Goal: Transaction & Acquisition: Purchase product/service

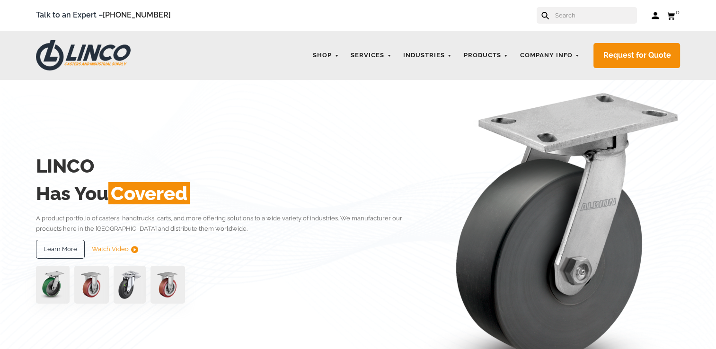
click at [591, 14] on input "text" at bounding box center [595, 15] width 83 height 17
paste input "Colson Polyurethane Heavy Duty Total Lock Swivel Caster 6" x 2" (900 LBS Cap"
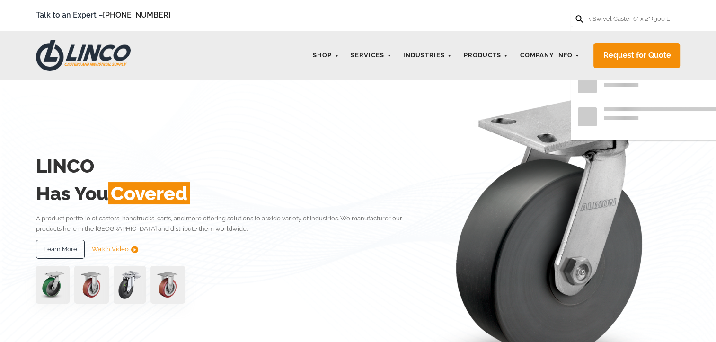
type input "Colson Polyurethane Heavy Duty Total Lock Swivel Caster 6" x 2" (900 LBS Cap"
click at [576, 15] on button at bounding box center [579, 18] width 6 height 6
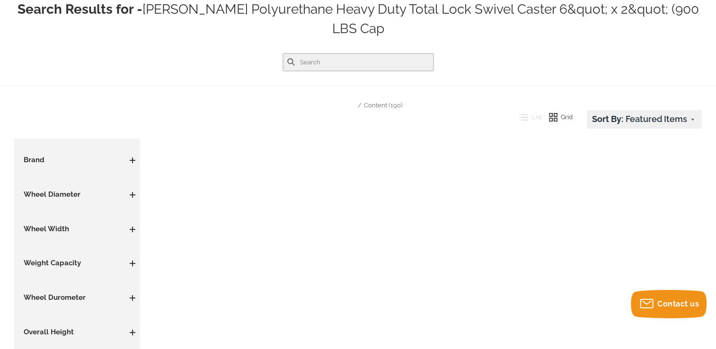
click at [366, 53] on input "text" at bounding box center [358, 62] width 151 height 18
paste input "4.06169.929.7b4"
type input "4.06169.929.7b4"
click at [287, 58] on button at bounding box center [291, 62] width 8 height 8
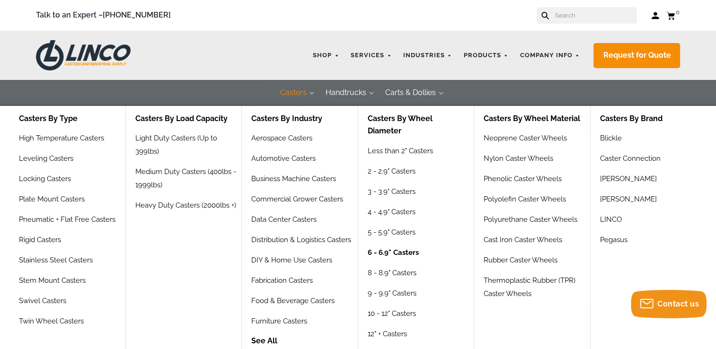
click at [384, 255] on link "6 - 6.9" Casters" at bounding box center [393, 256] width 51 height 20
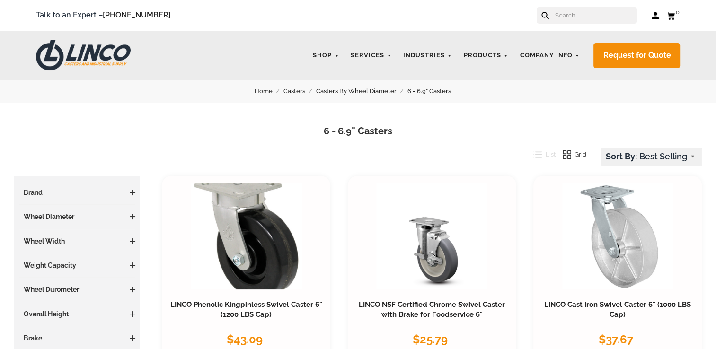
click at [84, 197] on h3 "Brand" at bounding box center [77, 192] width 116 height 9
click at [131, 194] on span at bounding box center [133, 193] width 6 height 6
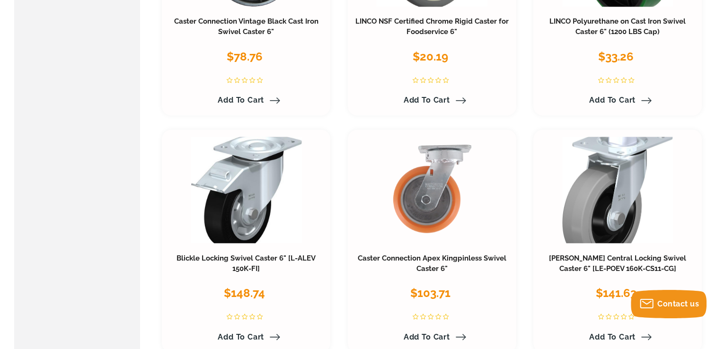
scroll to position [1041, 0]
